Goal: Transaction & Acquisition: Purchase product/service

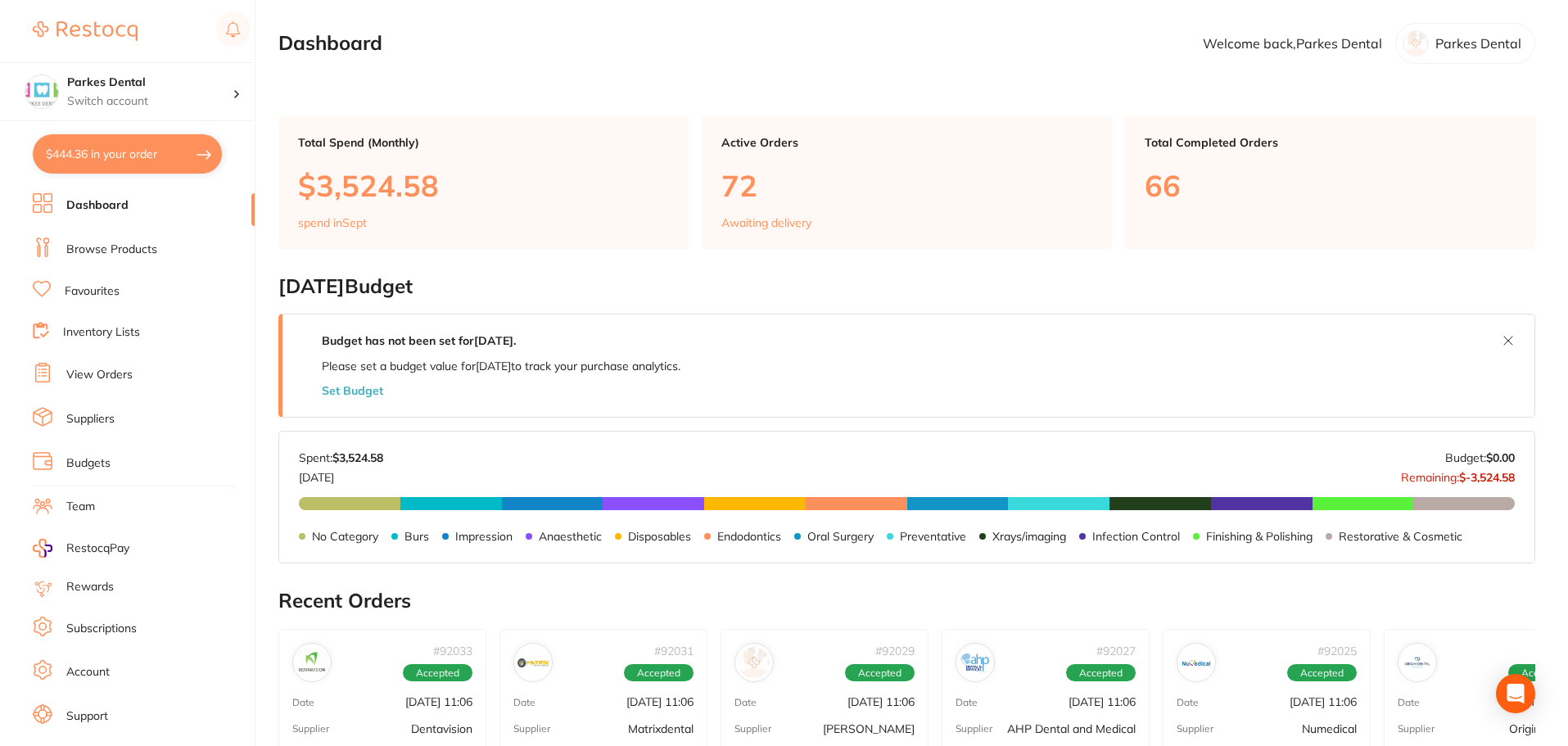
click at [97, 150] on button "$444.36 in your order" at bounding box center [127, 154] width 189 height 39
checkbox input "true"
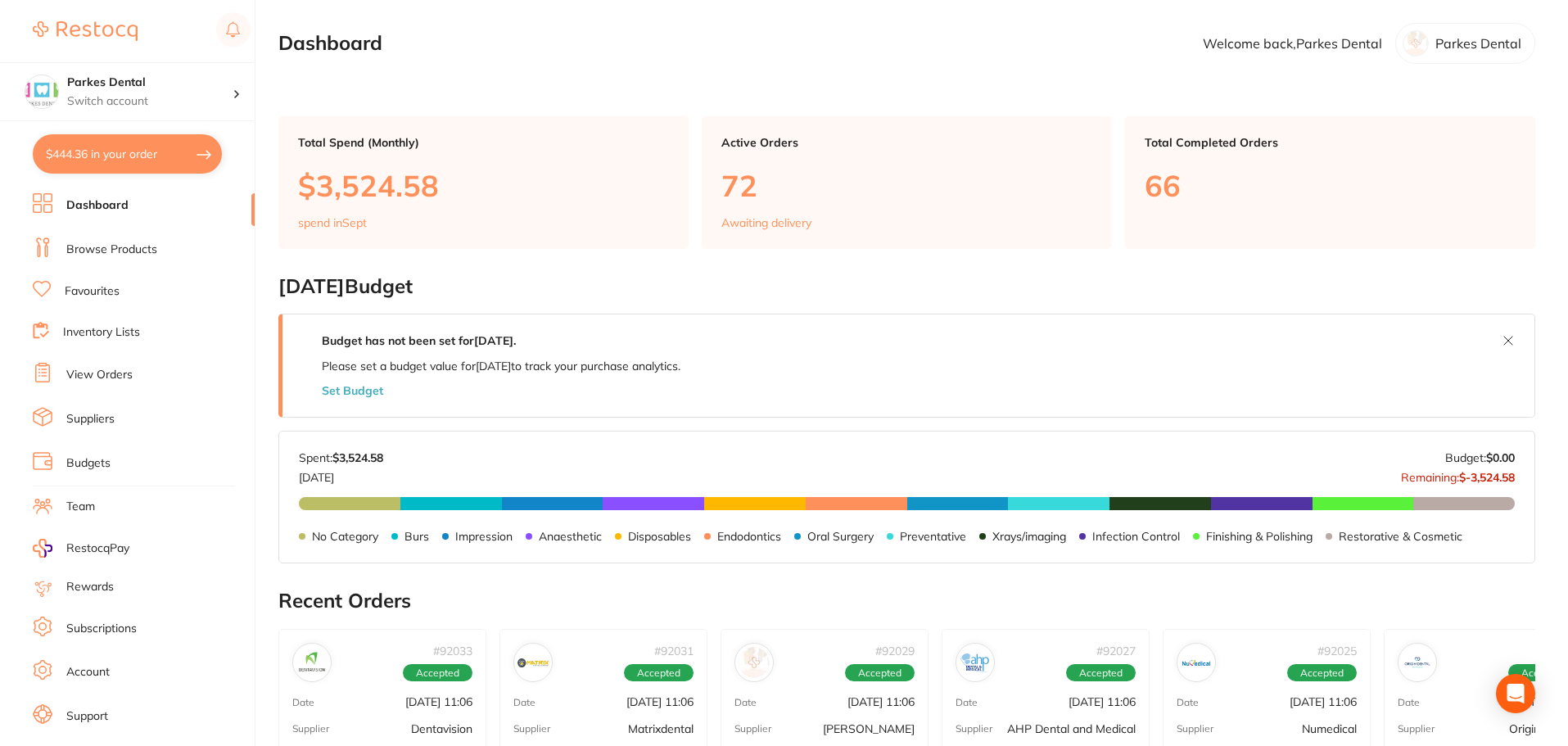
checkbox input "true"
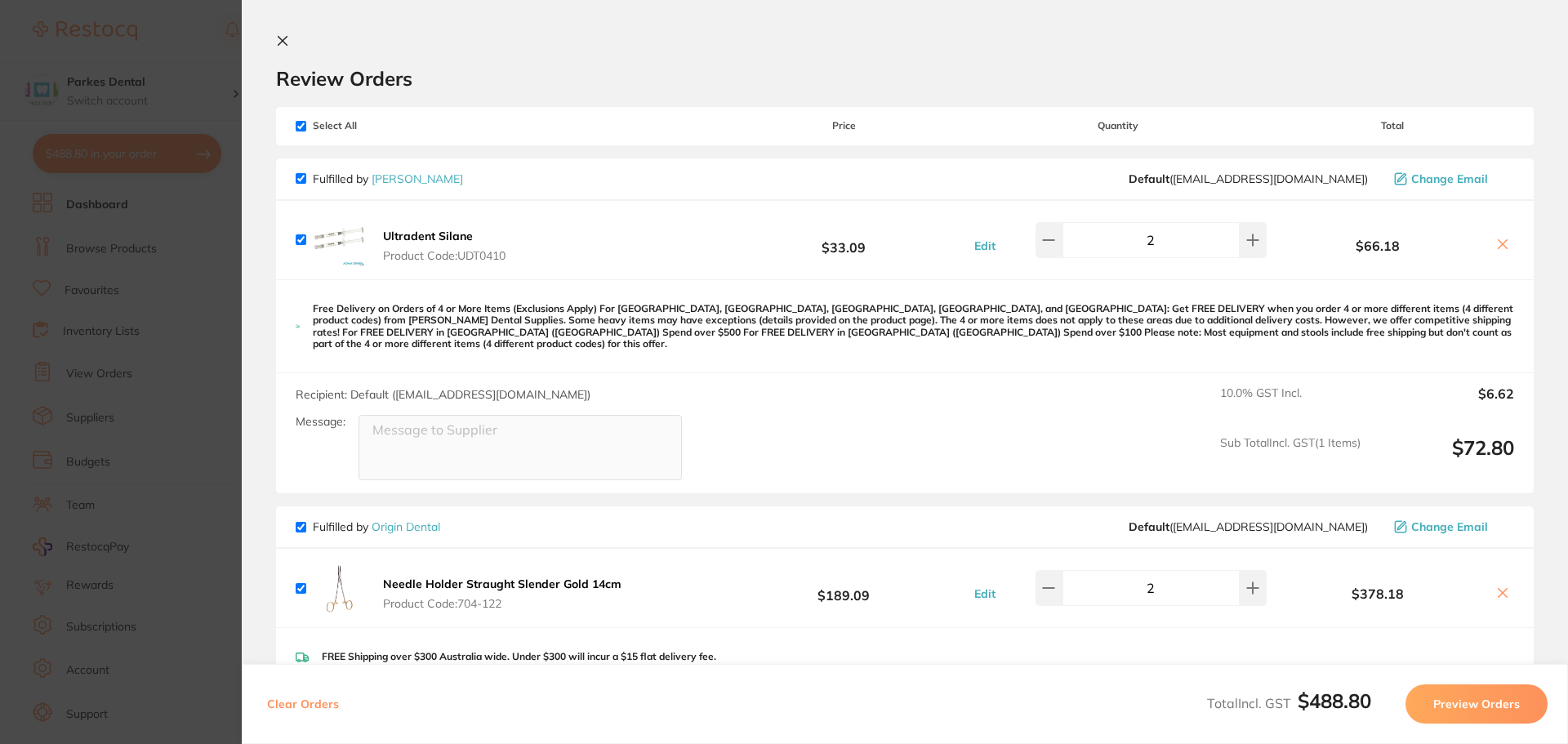
click at [284, 36] on icon at bounding box center [282, 40] width 13 height 13
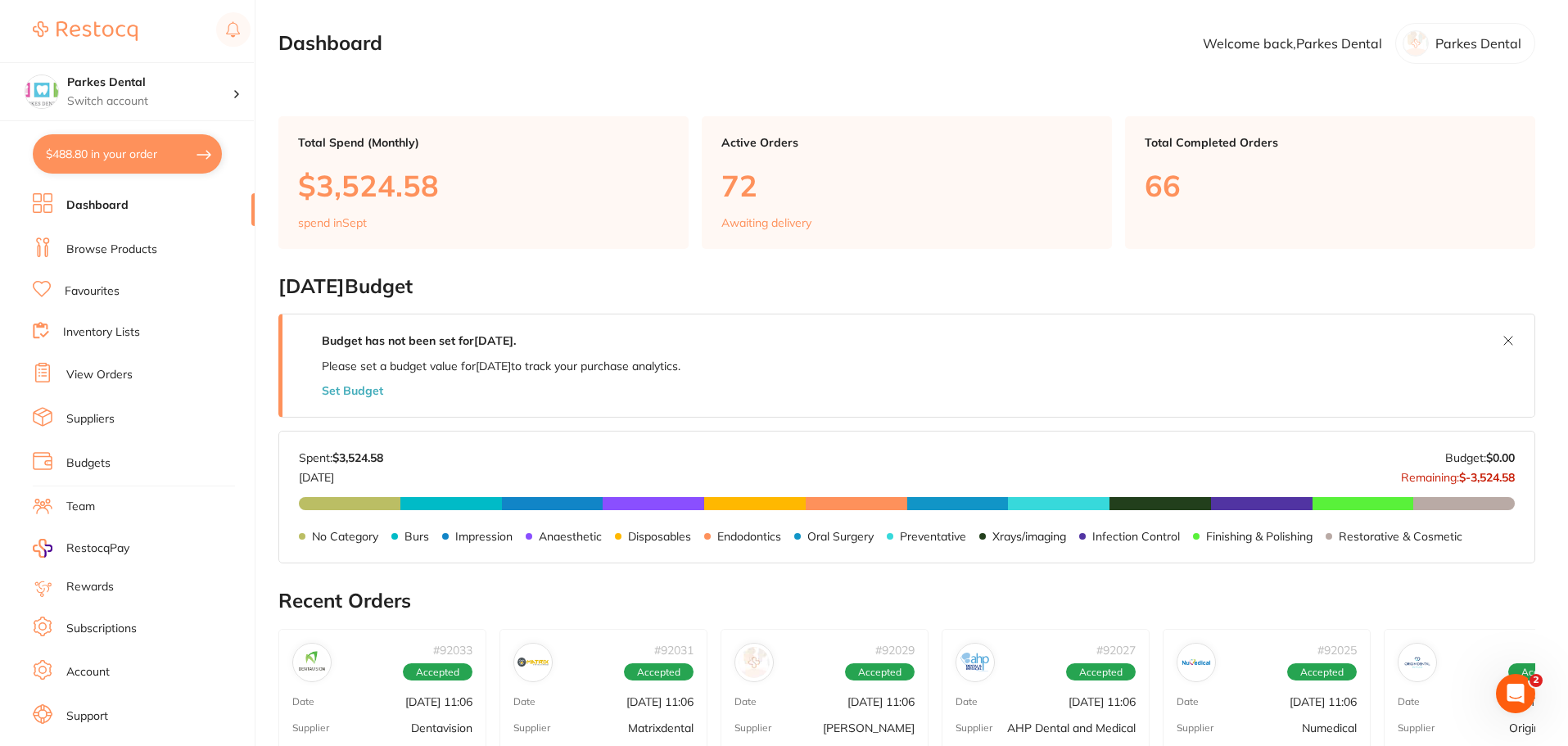
click at [111, 242] on link "Browse Products" at bounding box center [112, 250] width 91 height 16
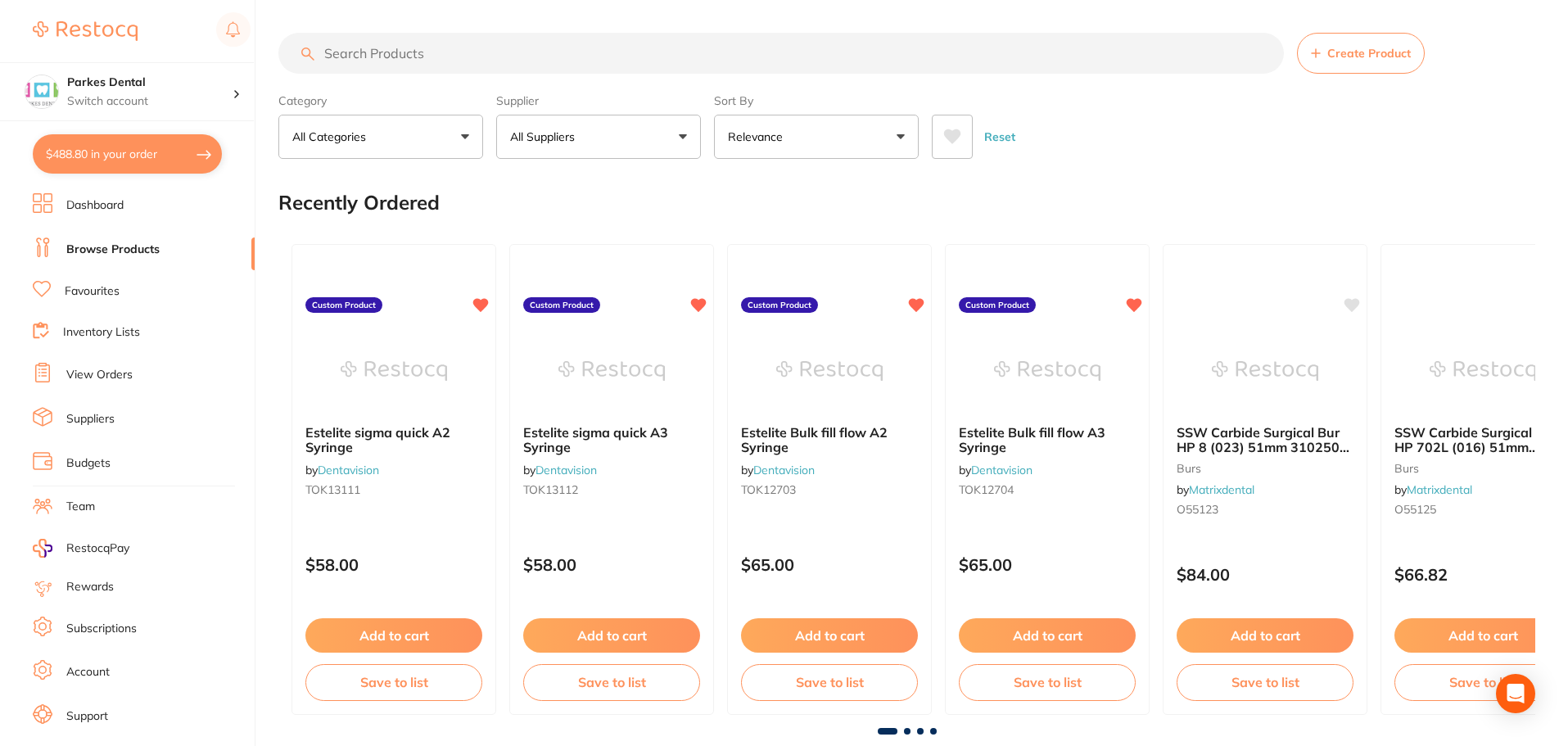
click at [426, 55] on input "search" at bounding box center [781, 54] width 1005 height 41
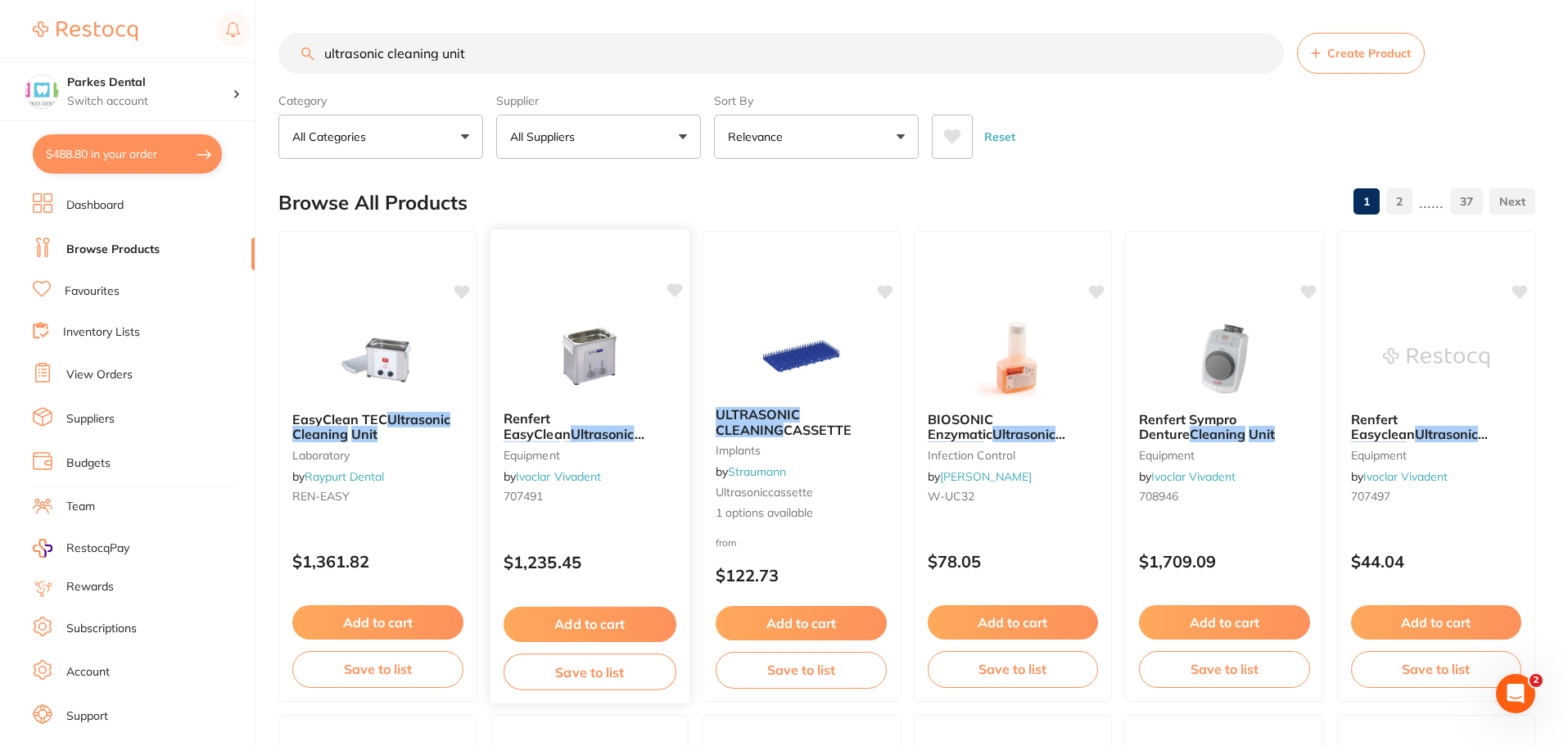
click at [633, 428] on span at bounding box center [633, 434] width 0 height 16
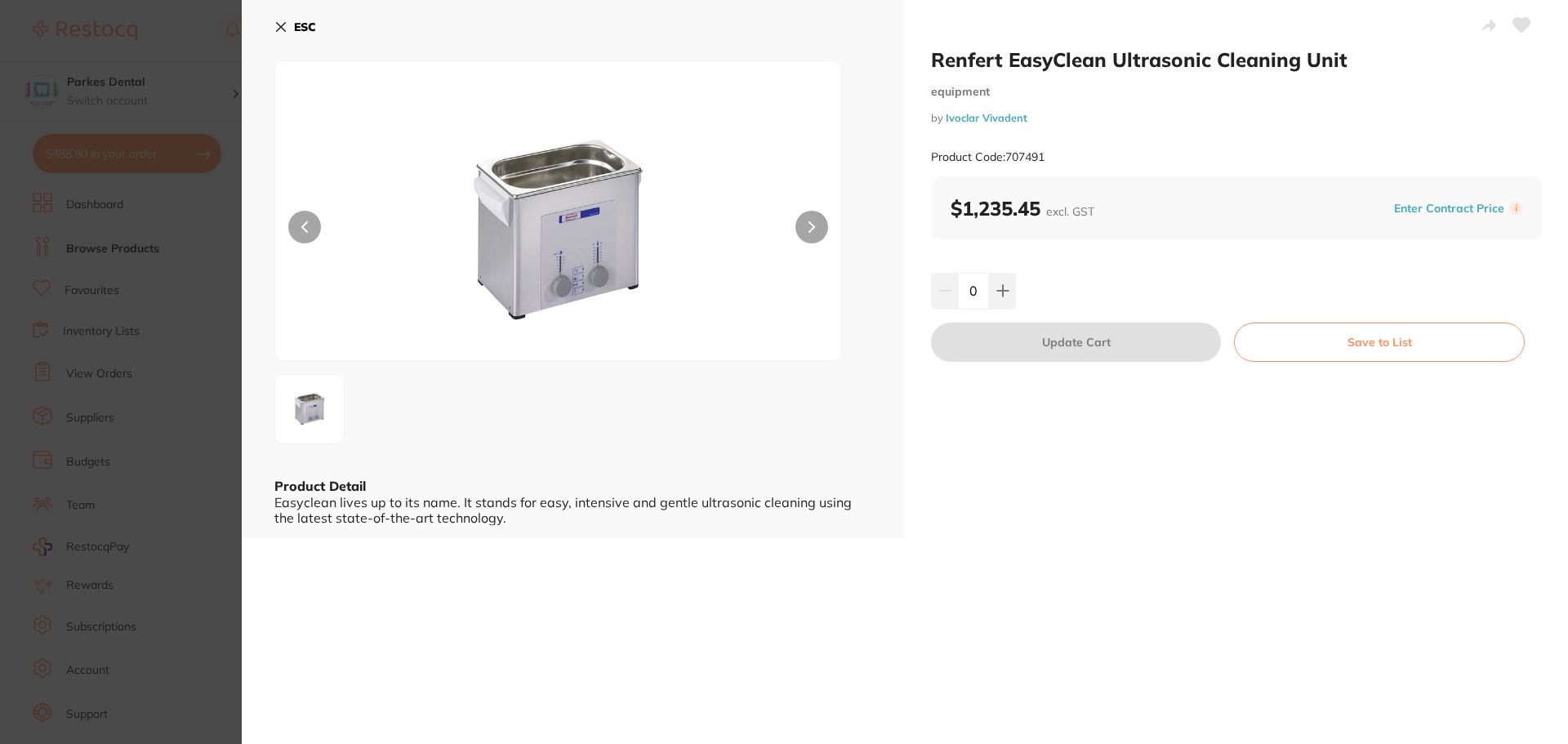
click at [285, 23] on icon at bounding box center [281, 28] width 9 height 9
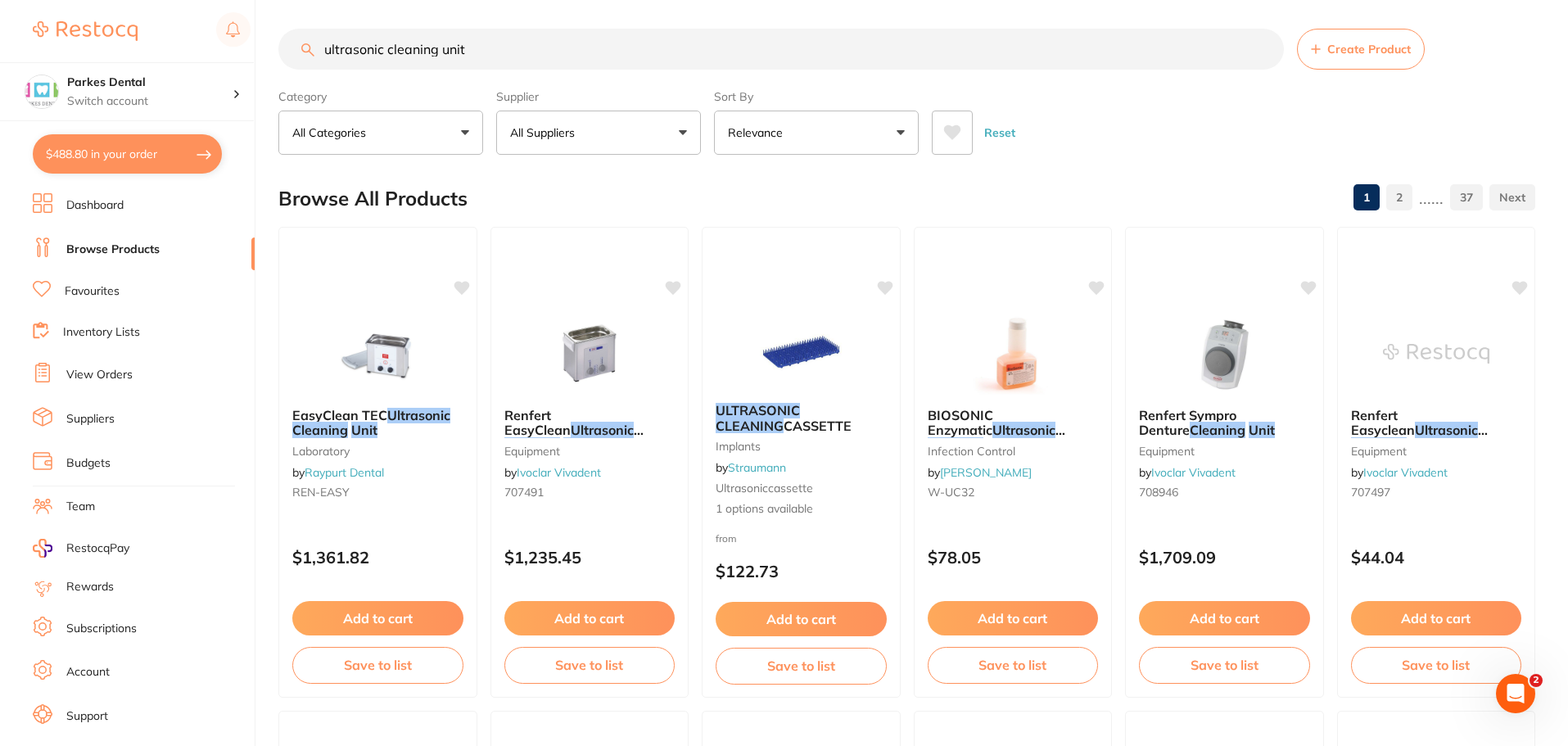
scroll to position [1, 0]
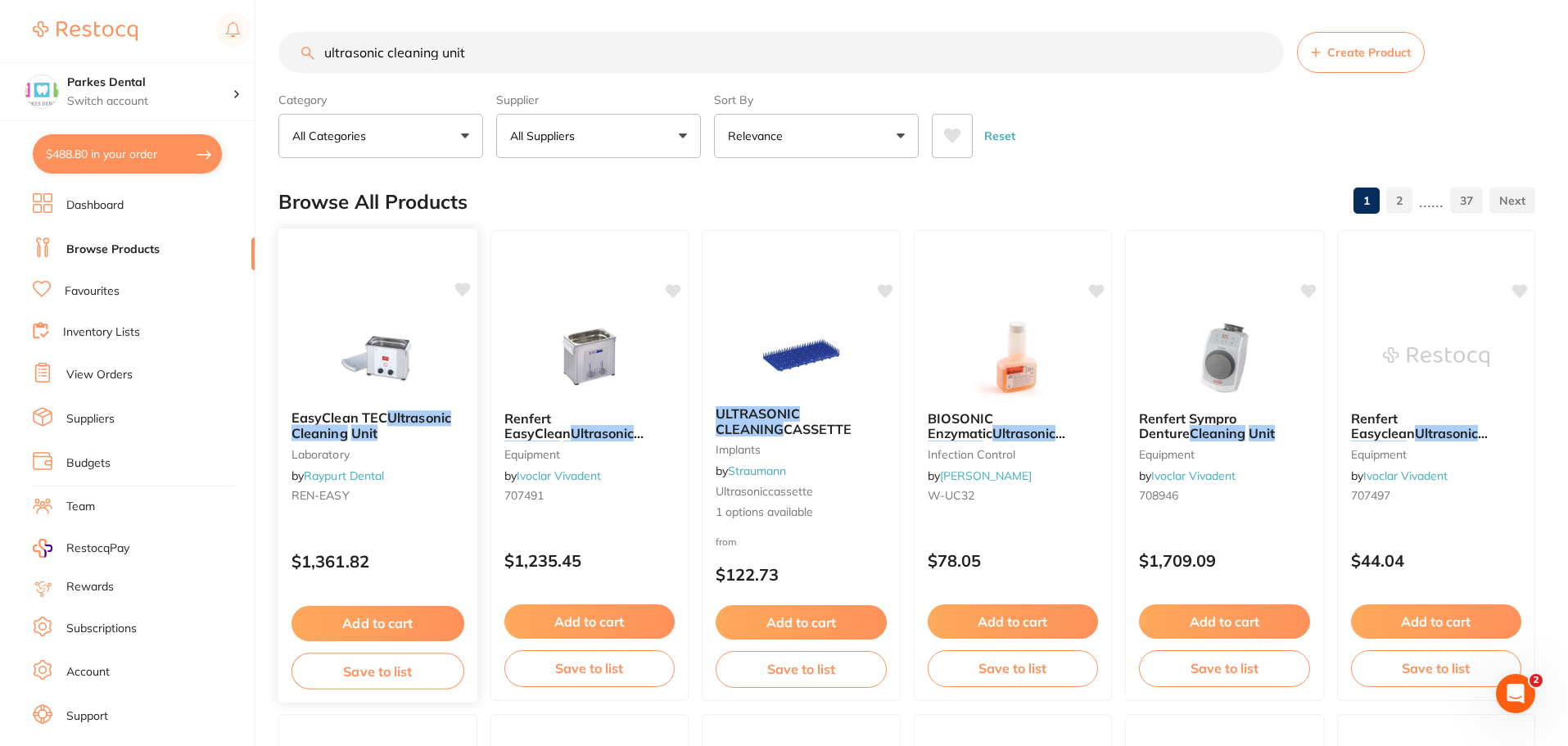
click at [367, 420] on span "EasyClean TEC" at bounding box center [339, 418] width 96 height 16
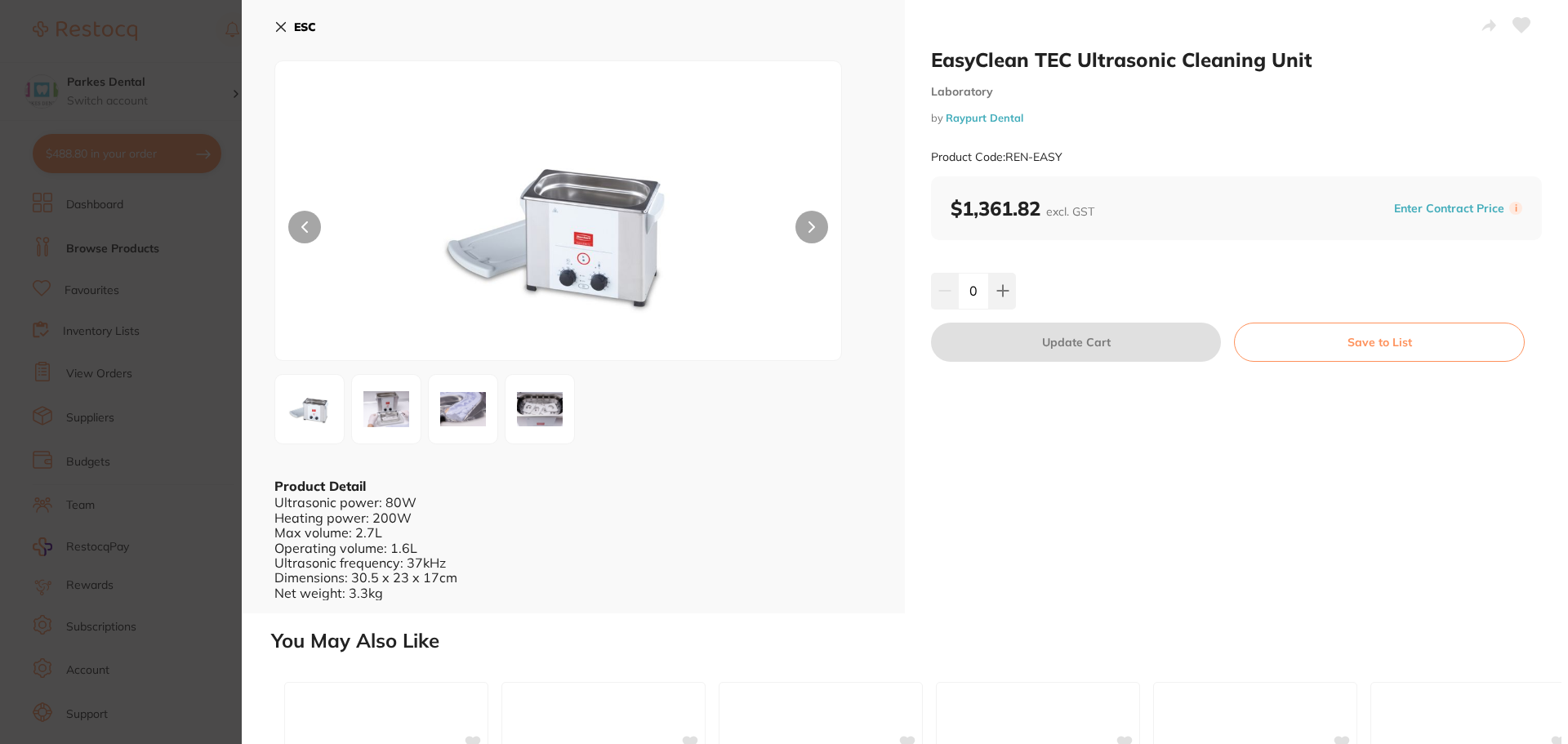
click at [538, 418] on img at bounding box center [540, 409] width 59 height 47
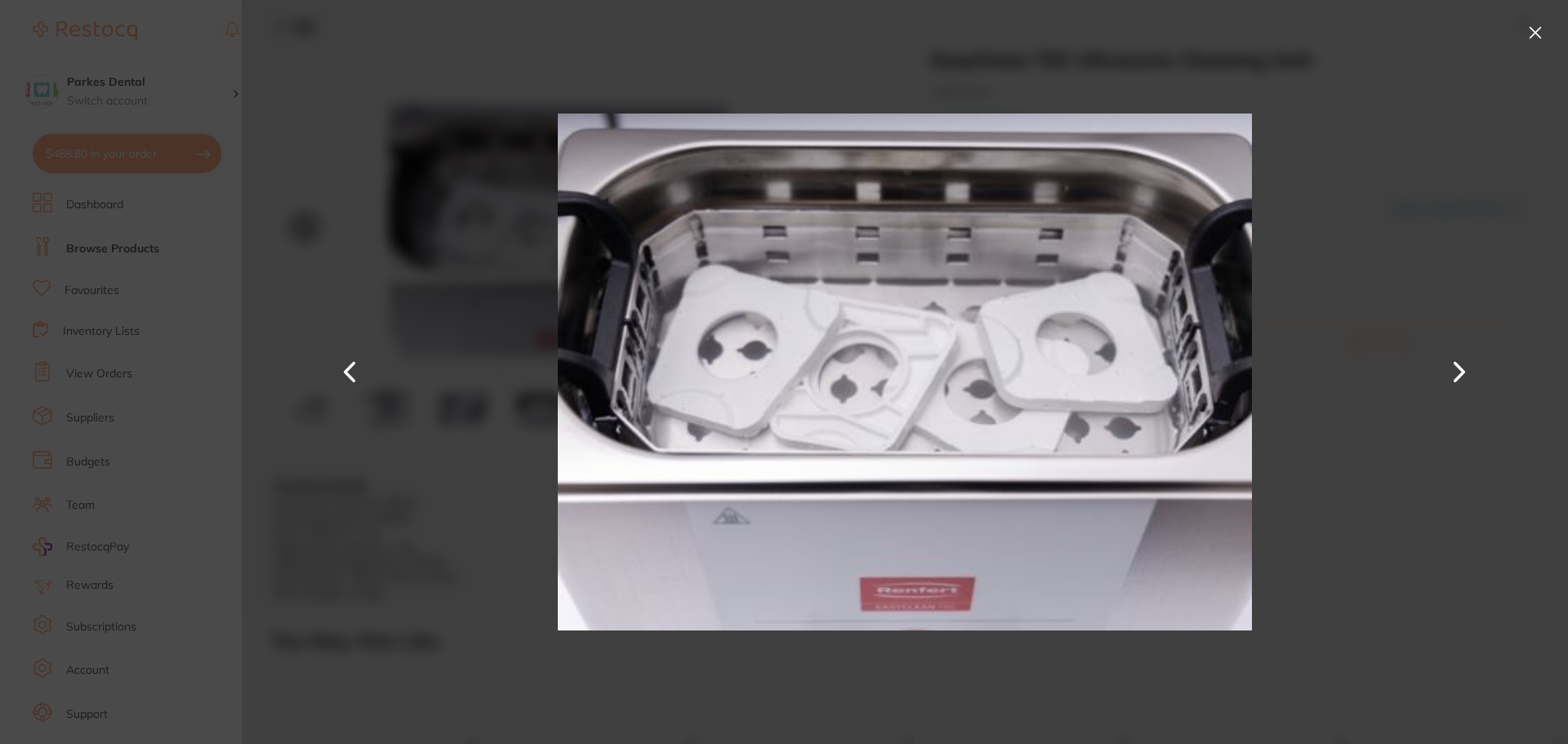
click at [435, 91] on div at bounding box center [905, 372] width 1327 height 744
click at [347, 370] on button at bounding box center [351, 372] width 39 height 372
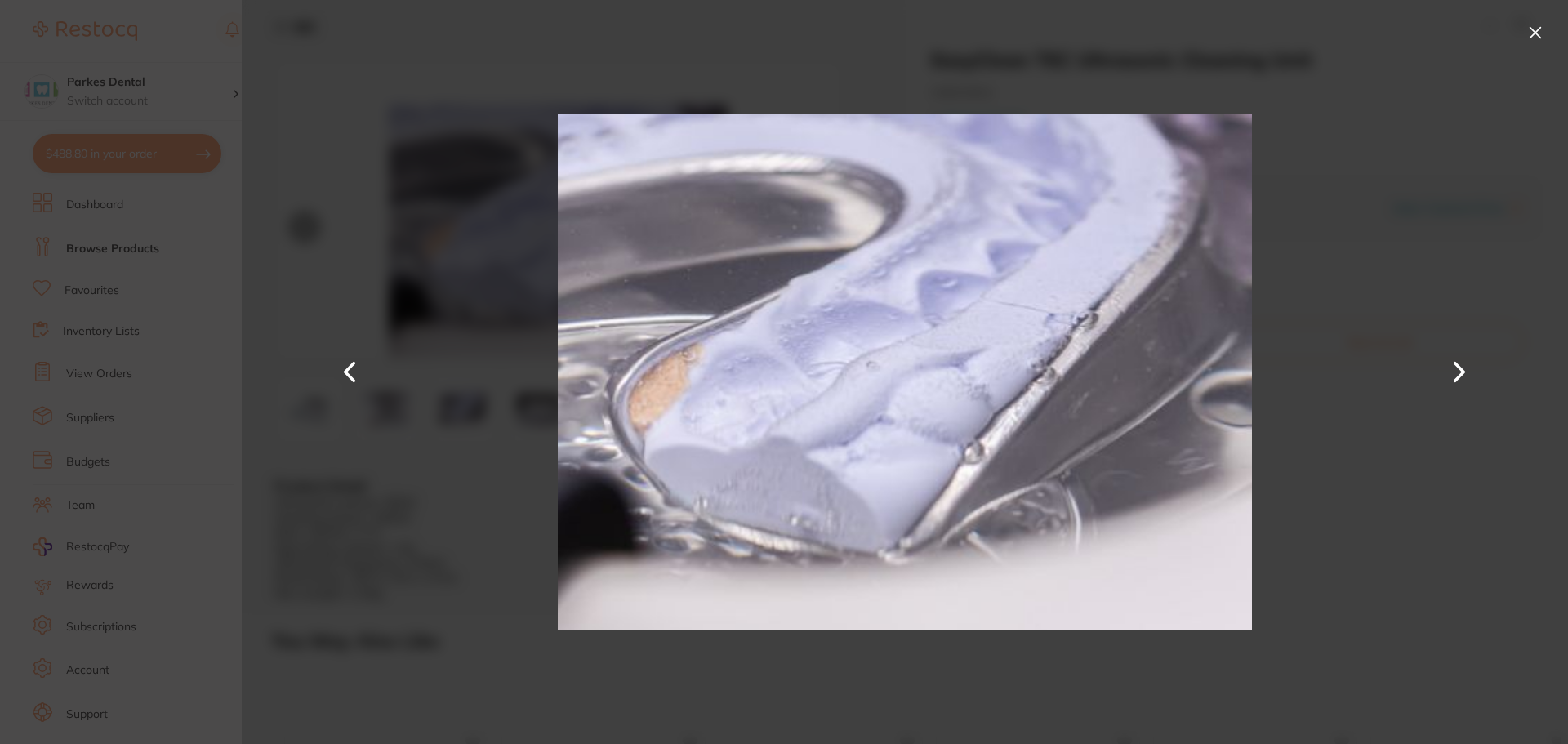
click at [1539, 29] on button at bounding box center [1535, 32] width 26 height 26
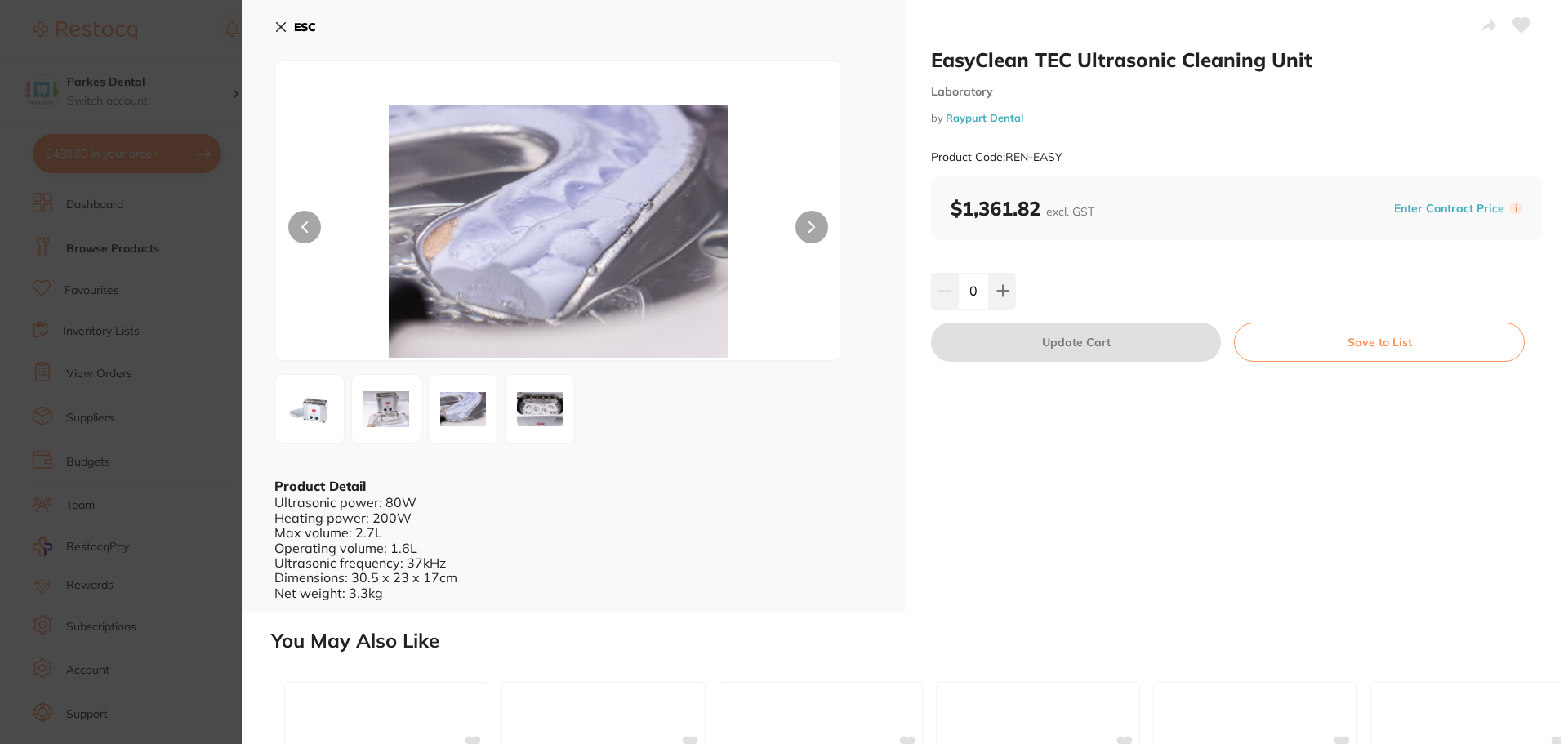
click at [277, 21] on icon at bounding box center [281, 27] width 13 height 13
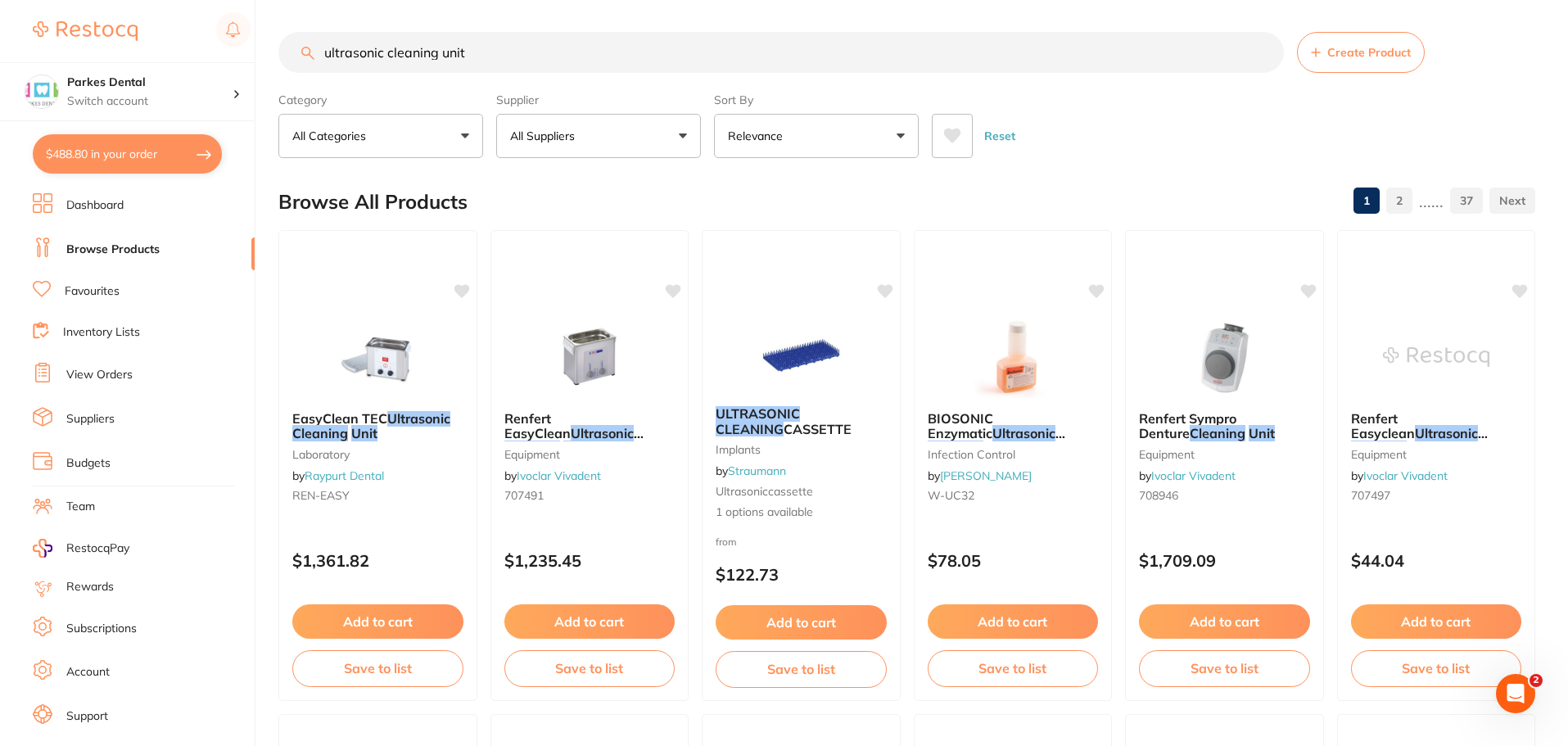
drag, startPoint x: 492, startPoint y: 55, endPoint x: 445, endPoint y: 57, distance: 47.0
click at [445, 57] on input "ultrasonic cleaning unit" at bounding box center [781, 53] width 1005 height 41
type input "ultrasonic cleaning"
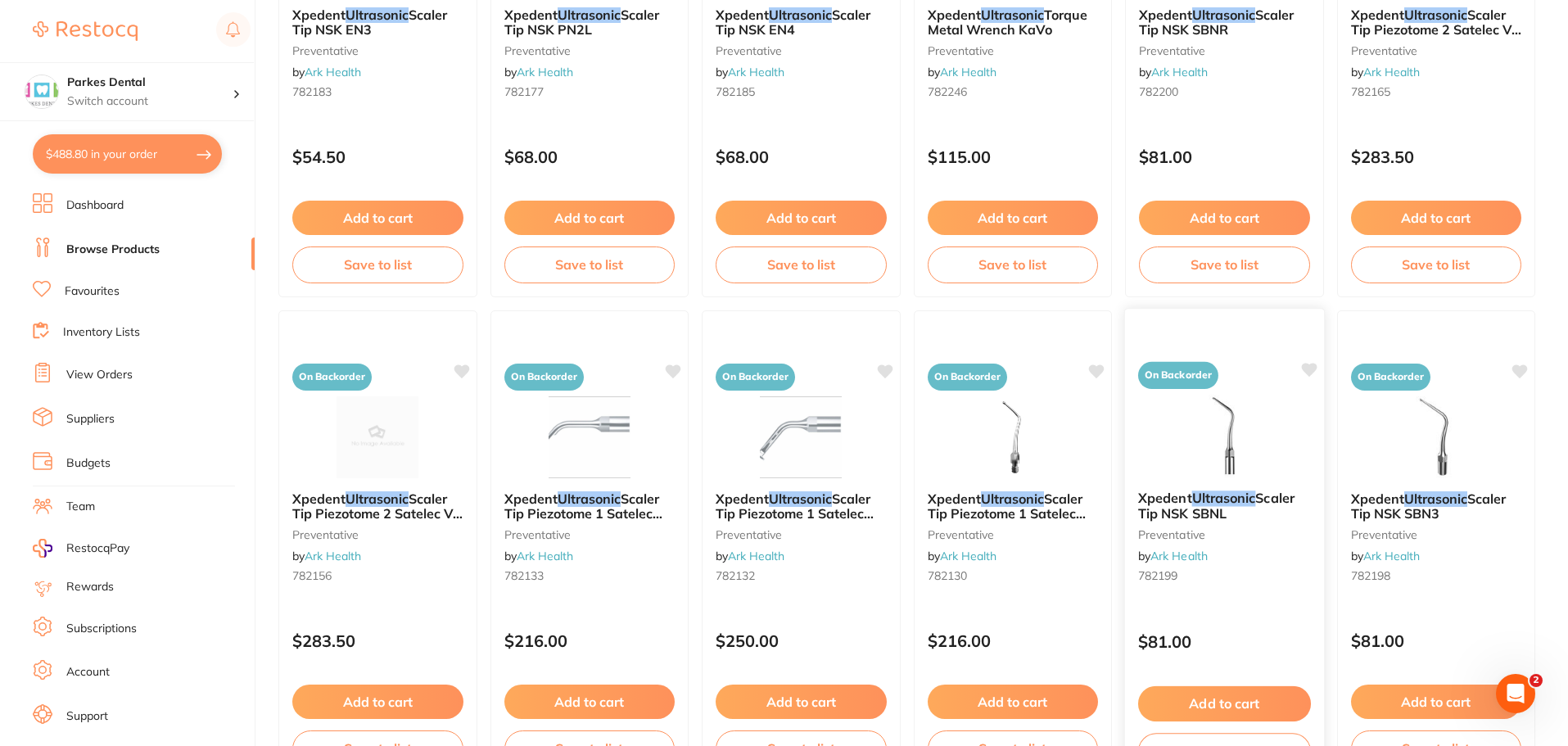
scroll to position [3912, 0]
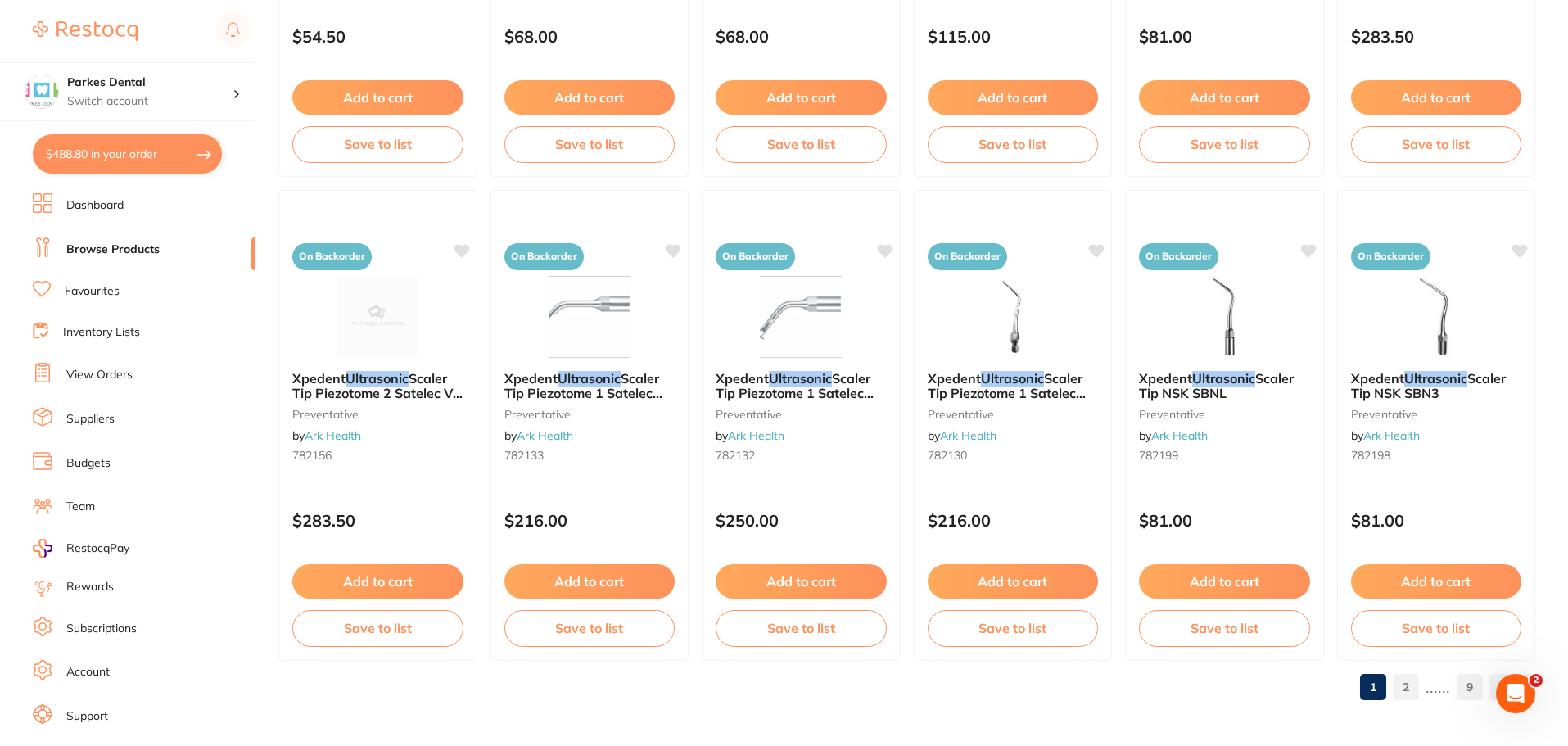
click at [1411, 688] on link "2" at bounding box center [1405, 687] width 26 height 33
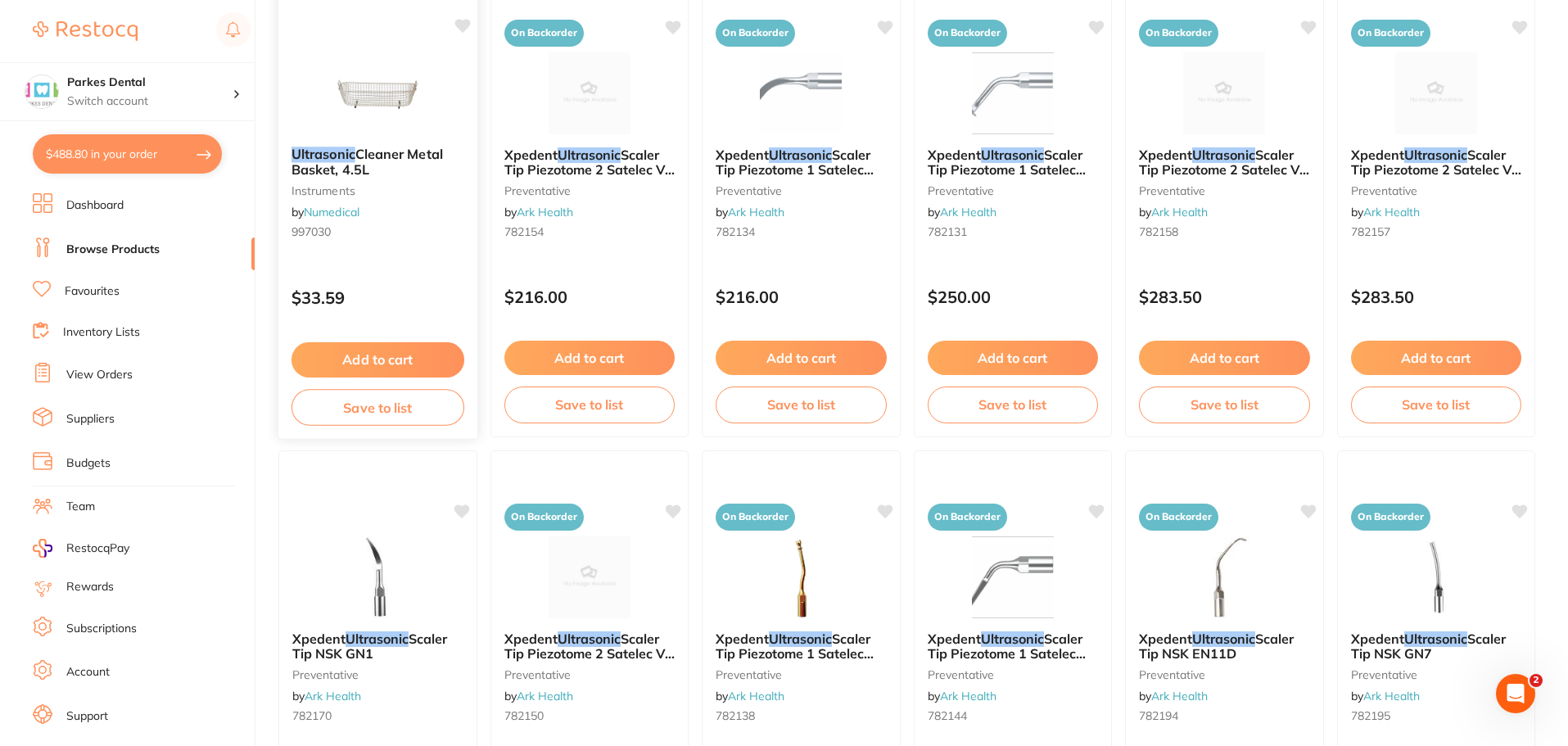
scroll to position [1228, 0]
